Goal: Information Seeking & Learning: Learn about a topic

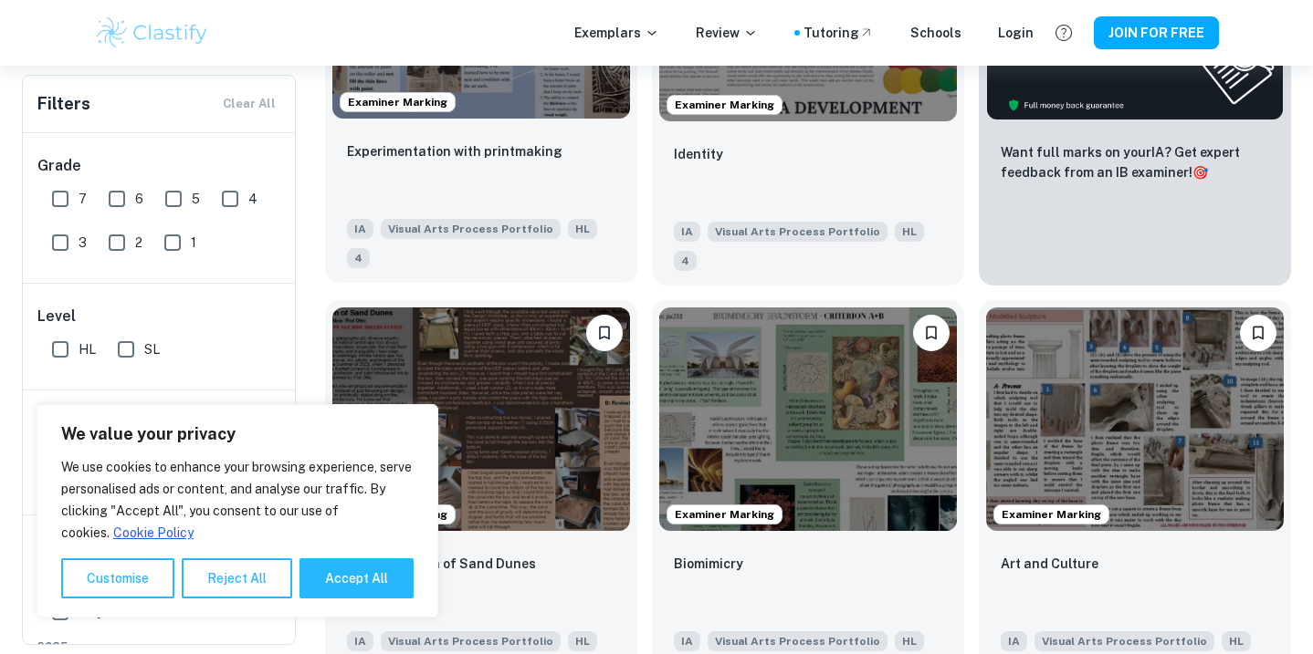
scroll to position [609, 0]
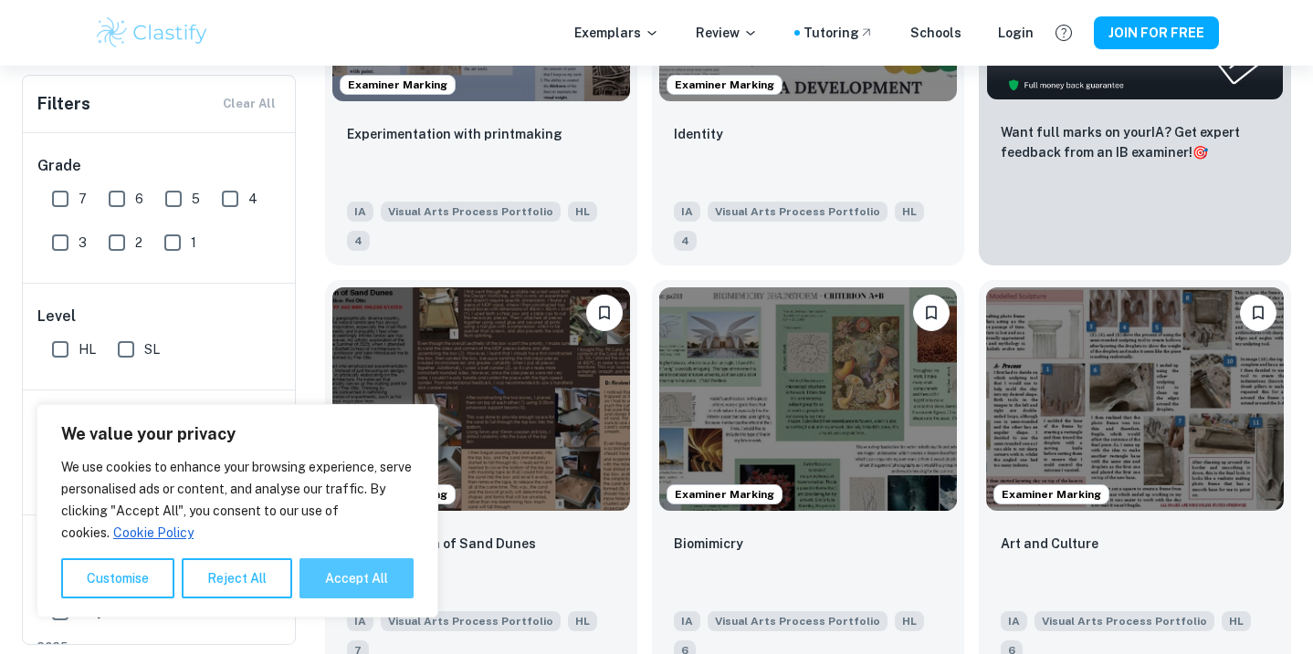
click at [371, 591] on button "Accept All" at bounding box center [356, 579] width 114 height 40
checkbox input "true"
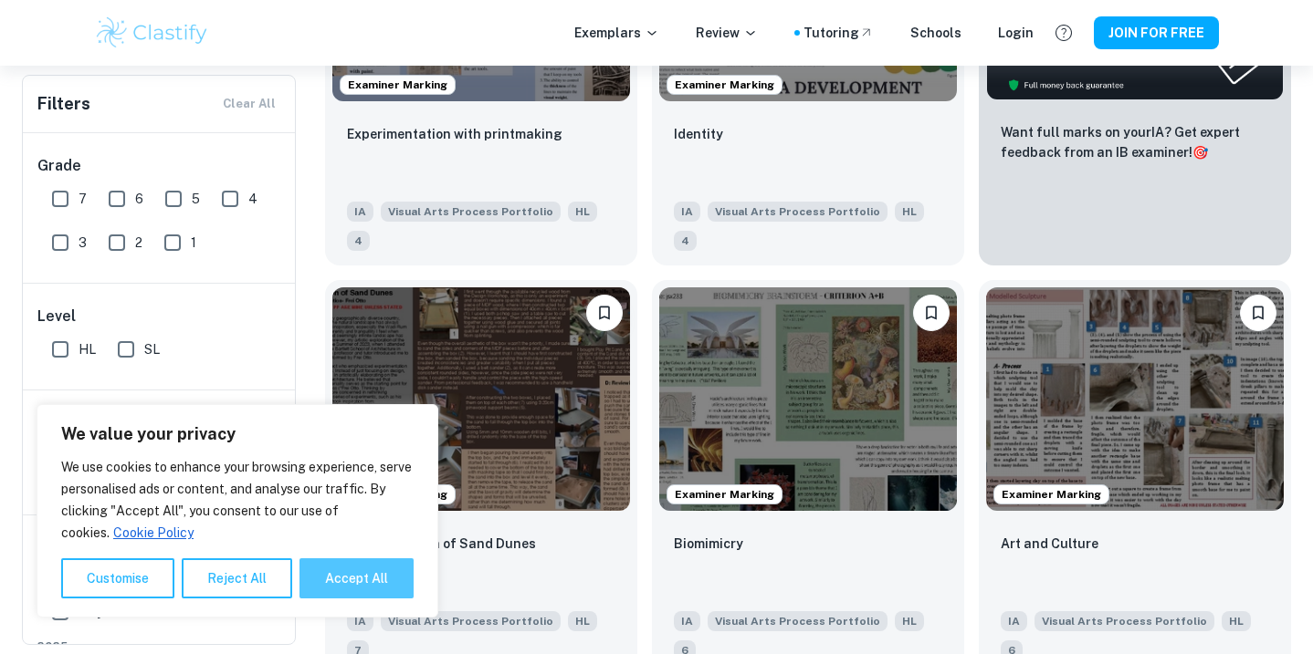
checkbox input "true"
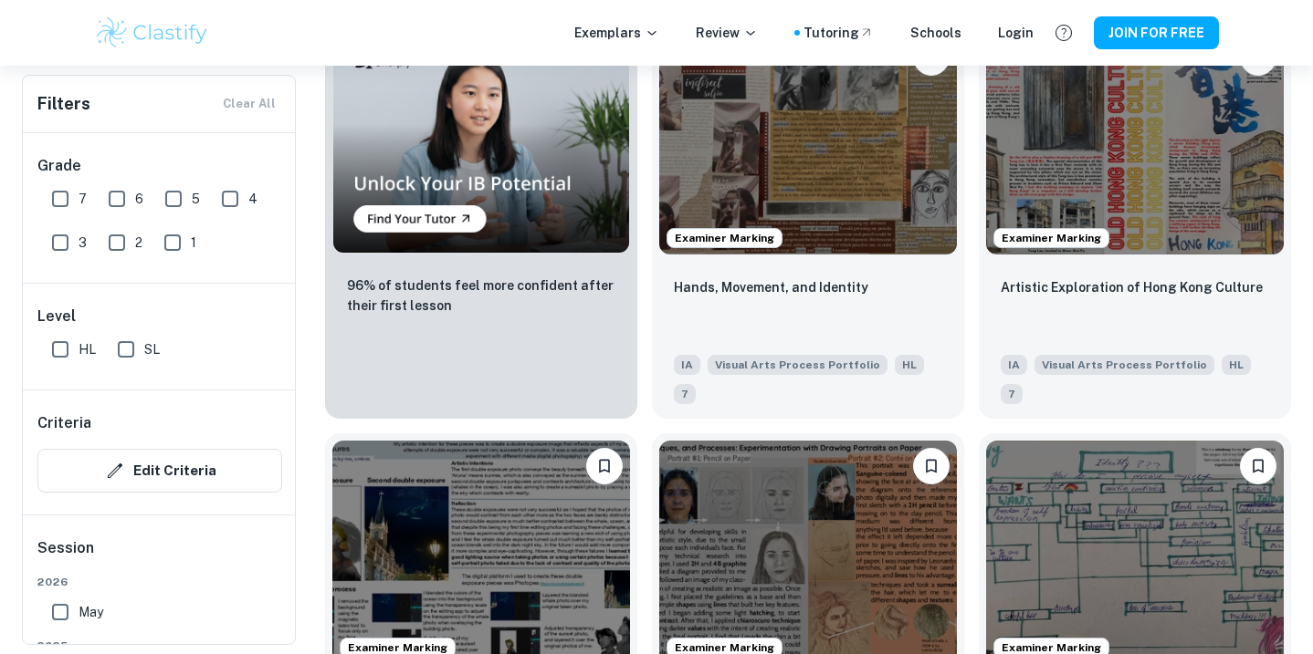
scroll to position [1887, 0]
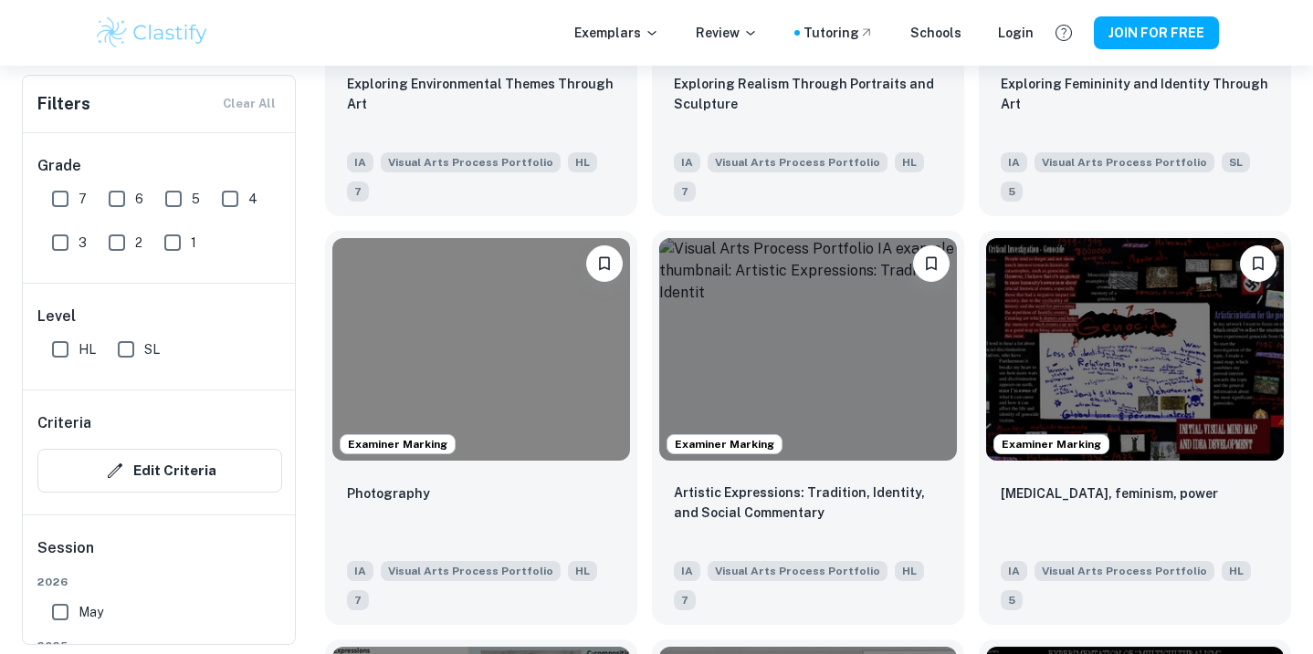
click at [57, 351] on input "HL" at bounding box center [60, 349] width 37 height 37
checkbox input "true"
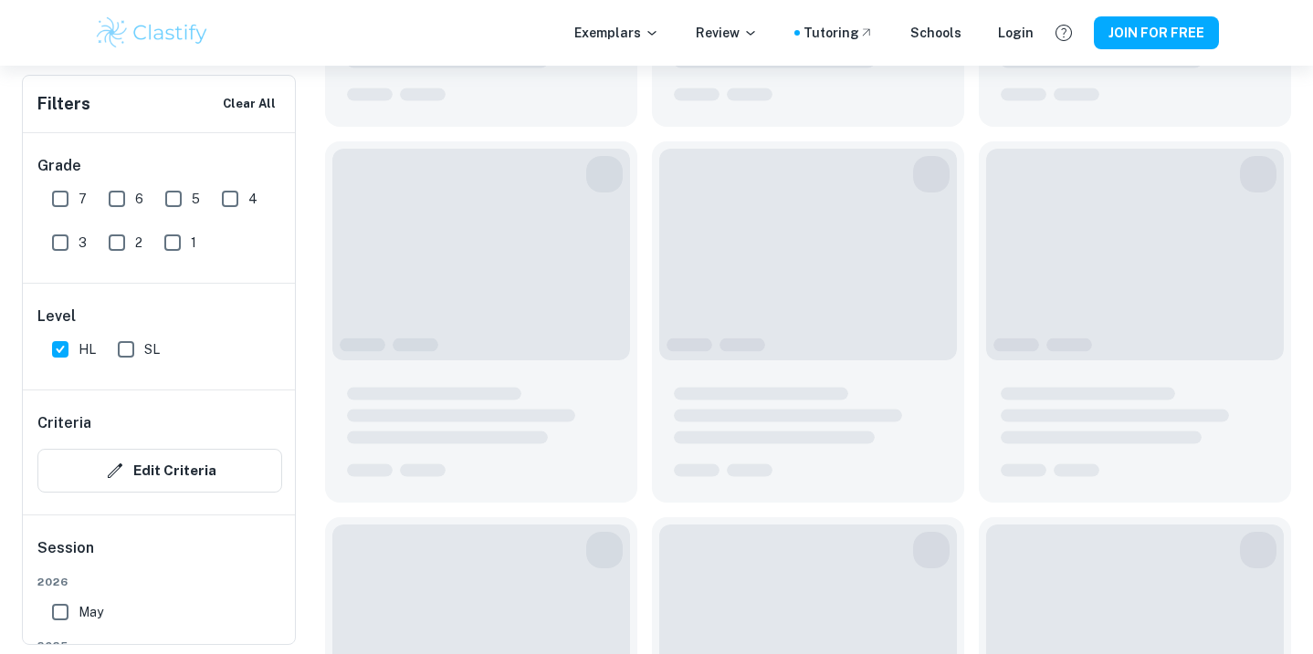
scroll to position [1931, 0]
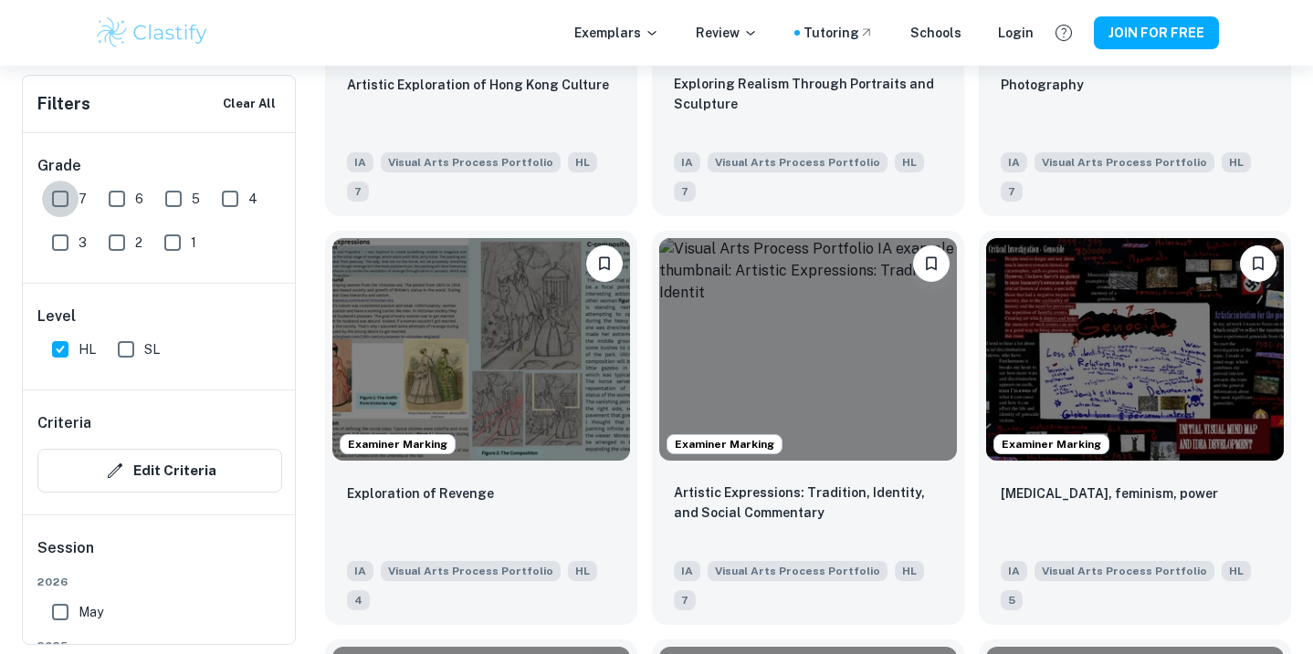
click at [57, 198] on input "7" at bounding box center [60, 199] width 37 height 37
checkbox input "true"
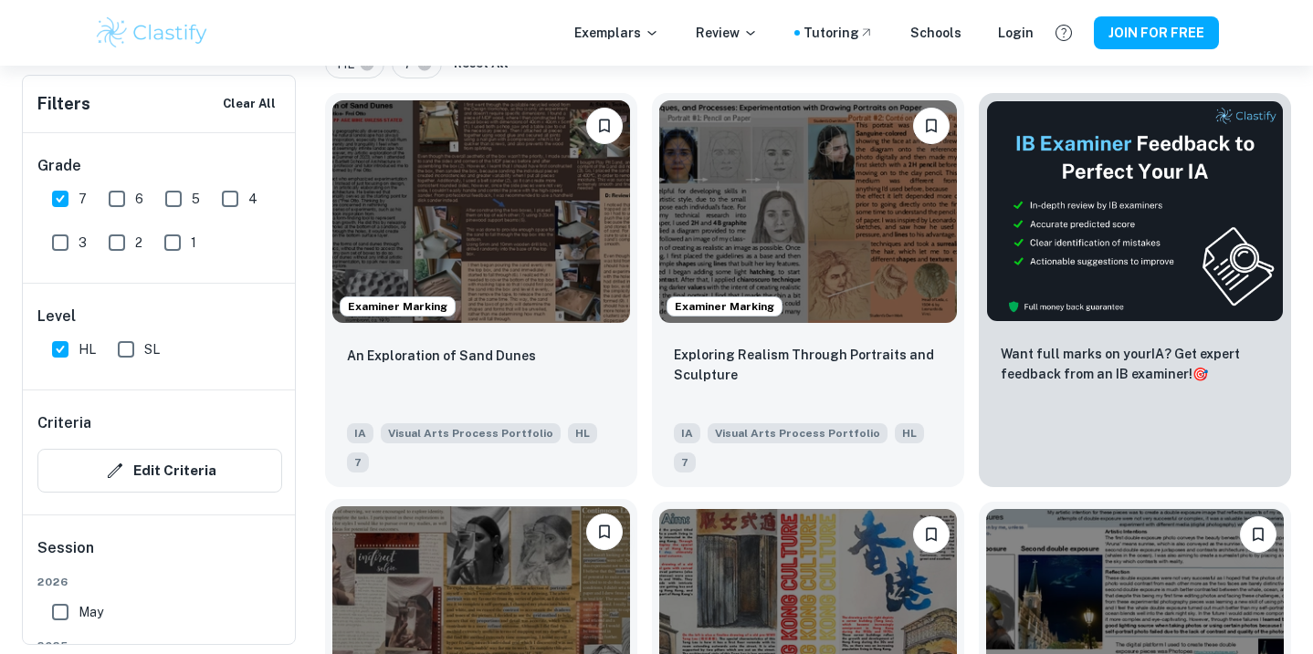
scroll to position [417, 0]
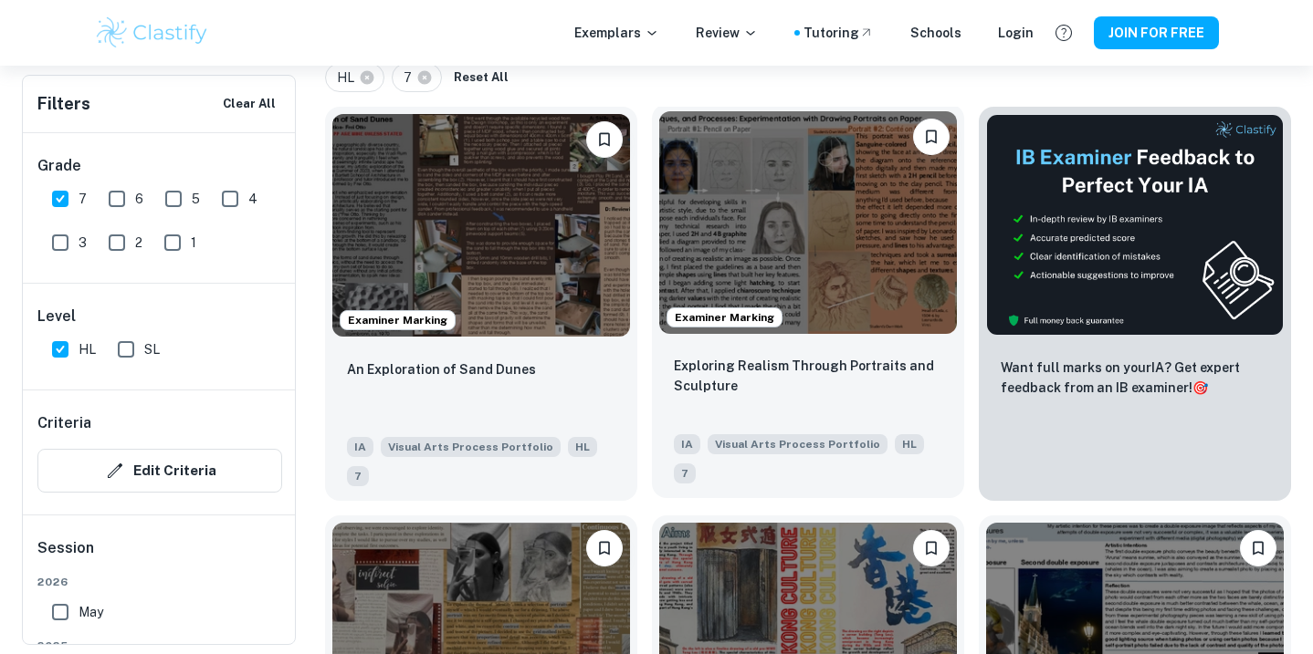
click at [832, 258] on img at bounding box center [808, 222] width 298 height 223
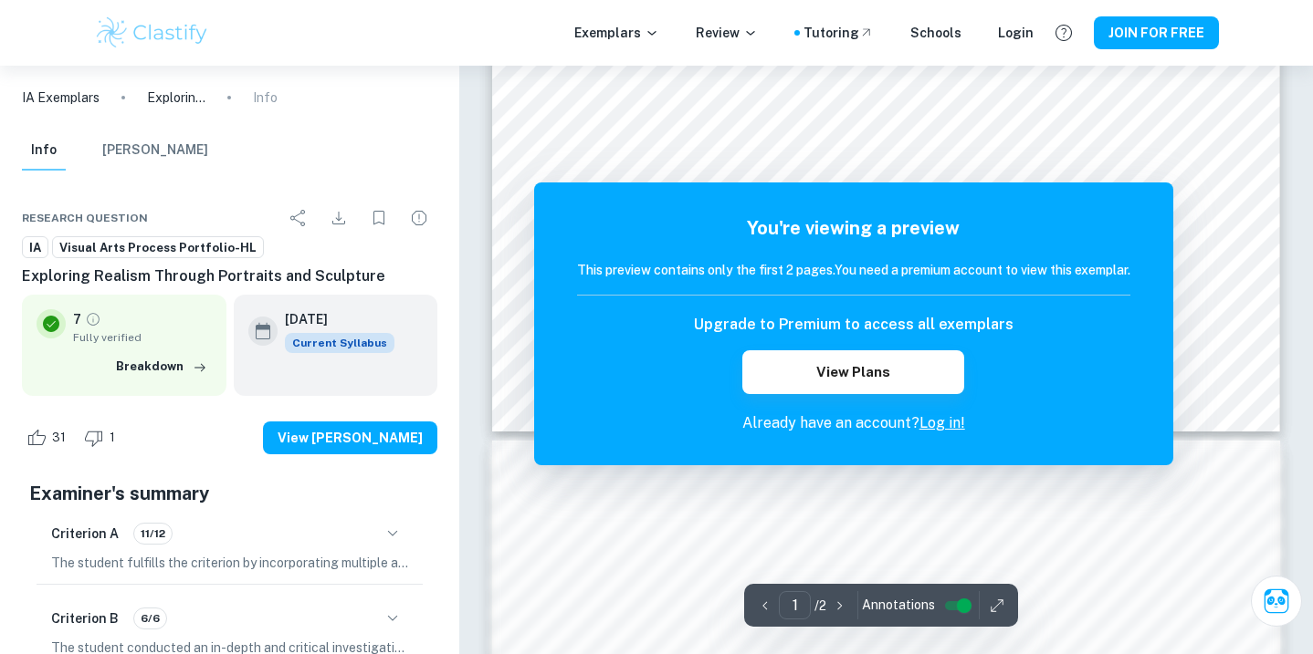
scroll to position [97, 0]
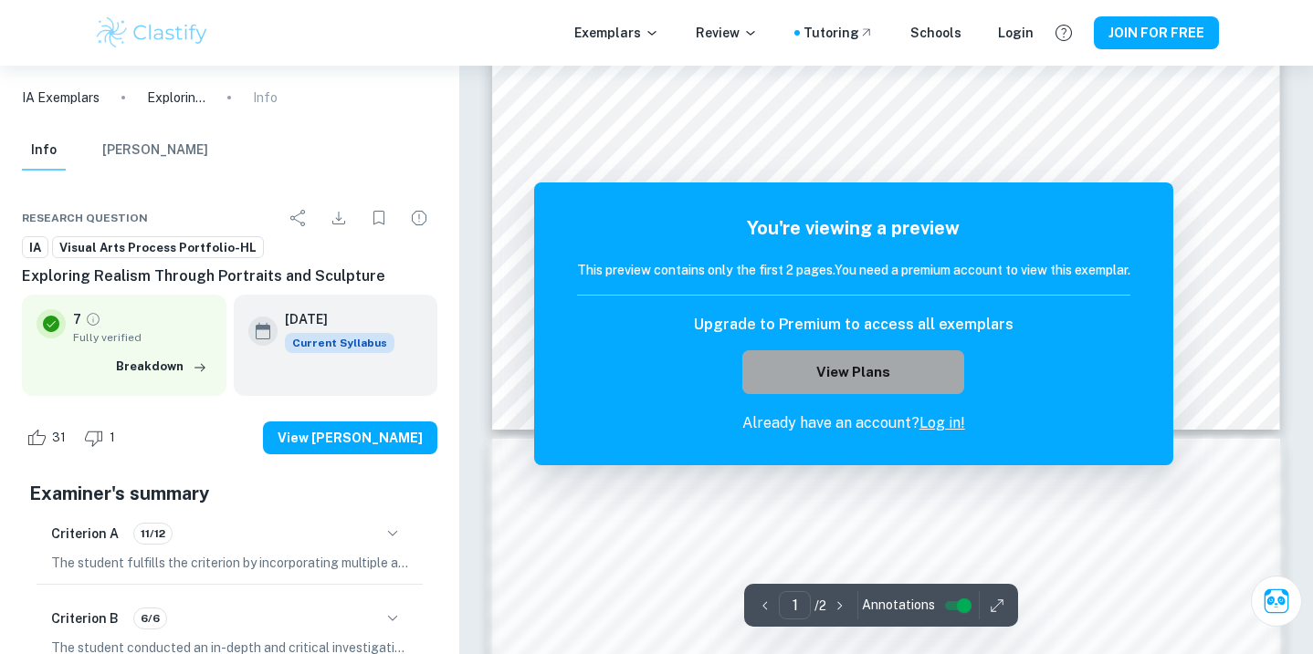
click at [829, 380] on button "View Plans" at bounding box center [852, 373] width 221 height 44
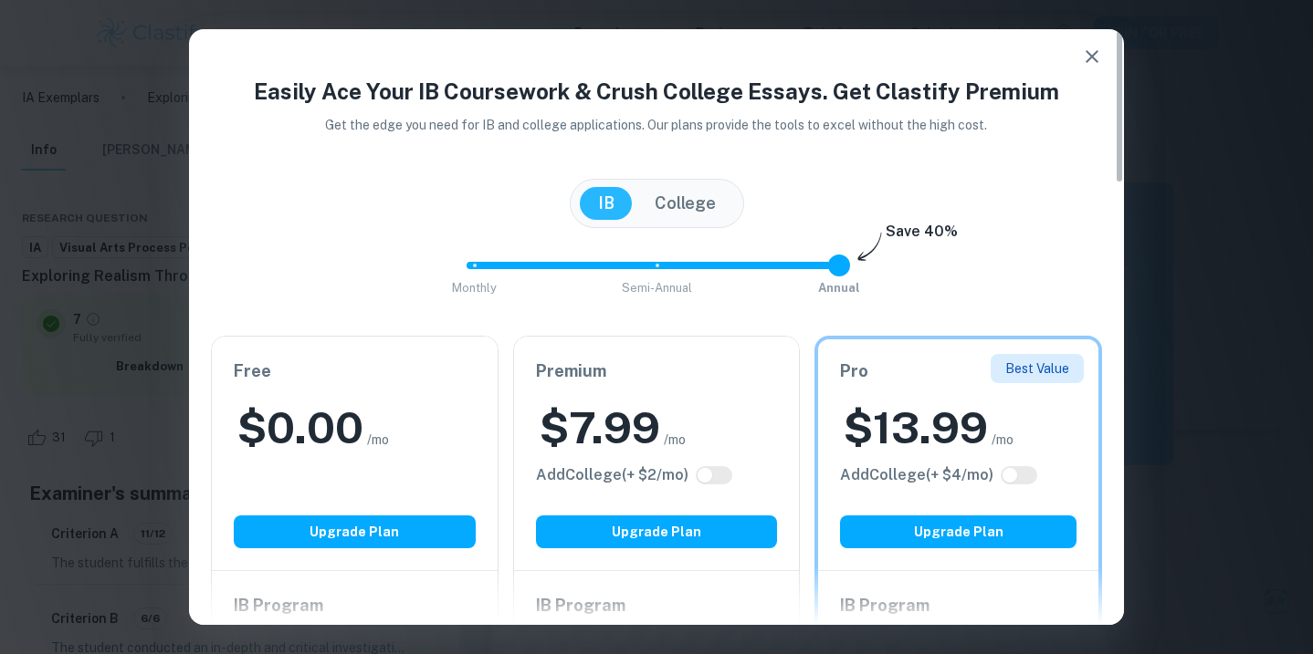
click at [1087, 55] on icon "button" at bounding box center [1092, 57] width 22 height 22
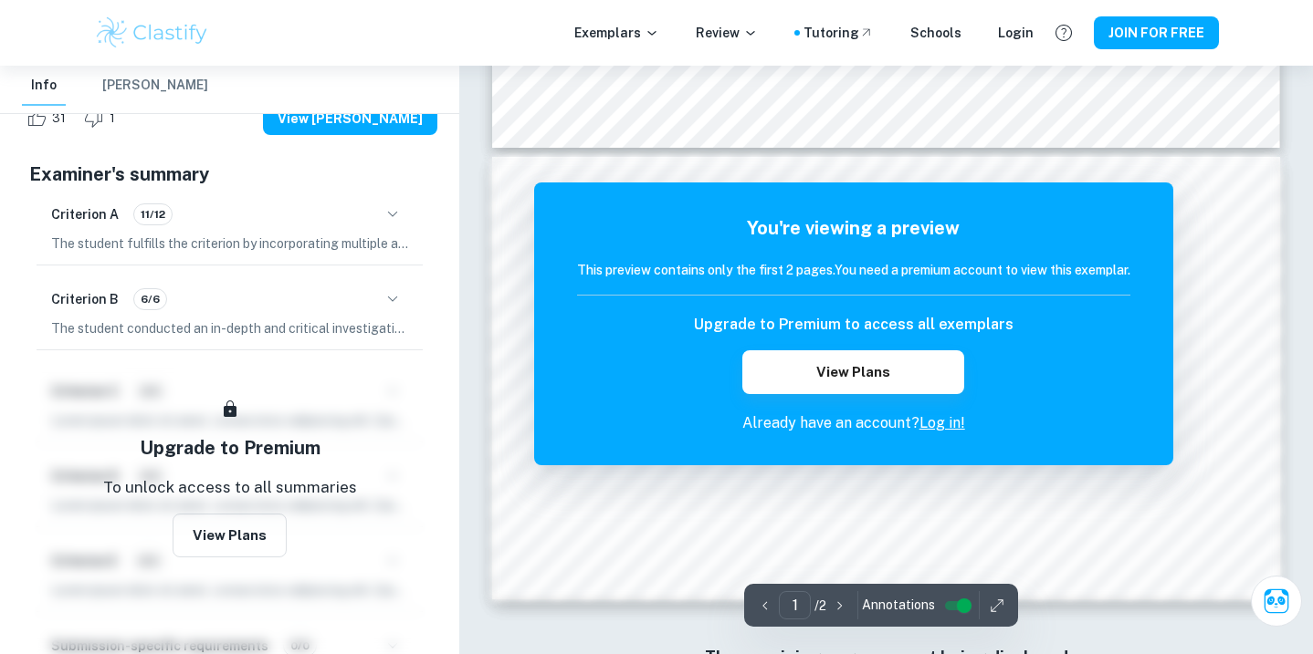
scroll to position [450, 0]
